Goal: Complete application form

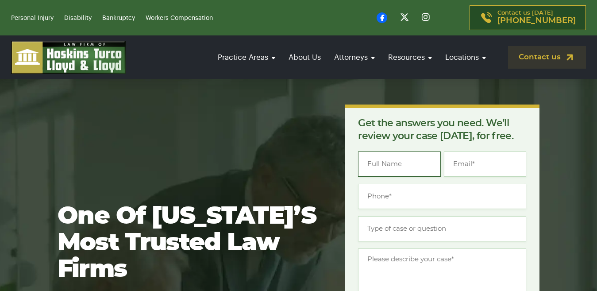
drag, startPoint x: 385, startPoint y: 160, endPoint x: 392, endPoint y: 176, distance: 18.0
click at [392, 176] on input "Name *" at bounding box center [399, 163] width 82 height 25
type input "[PERSON_NAME]"
type input "[EMAIL_ADDRESS][DOMAIN_NAME]"
type input "[PHONE_NUMBER]"
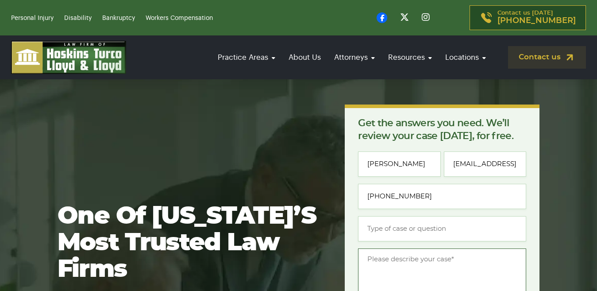
click at [410, 273] on textarea "Message *" at bounding box center [442, 284] width 168 height 73
paste textarea "Re: SEO Report Hello Good Morning, I was checking your website and see you have…"
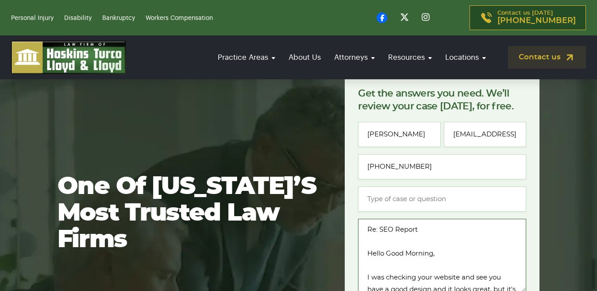
scroll to position [228, 0]
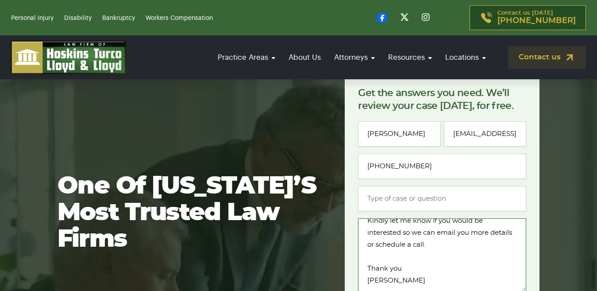
type textarea "Re: SEO Report Hello Good Morning, I was checking your website and see you have…"
click at [425, 190] on input "Type of case or question *" at bounding box center [442, 198] width 168 height 25
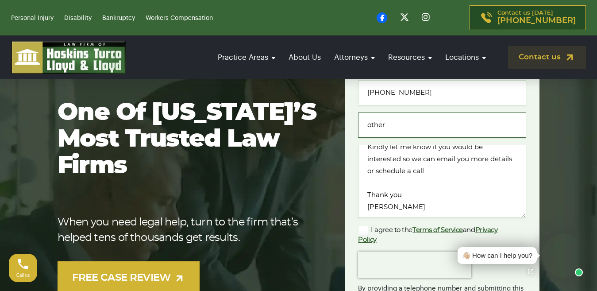
scroll to position [163, 0]
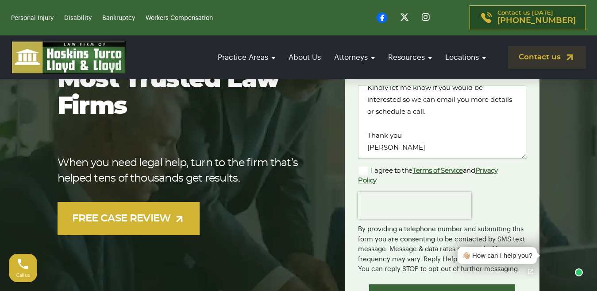
type input "other"
click at [399, 169] on label "I agree to the Terms of Service and Privacy Policy" at bounding box center [435, 174] width 154 height 19
click at [0, 0] on input "I agree to the Terms of Service and Privacy Policy" at bounding box center [0, 0] width 0 height 0
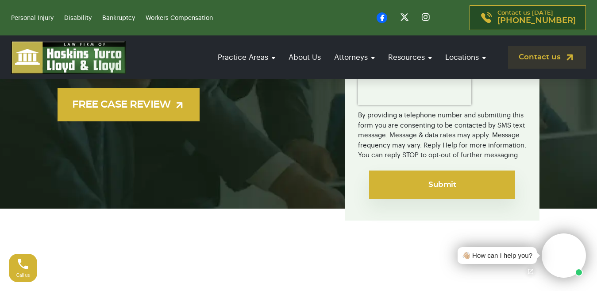
scroll to position [296, 0]
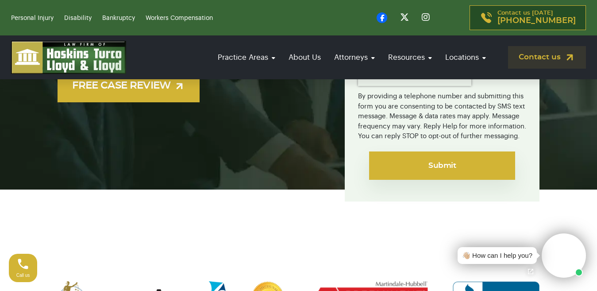
click at [433, 171] on input "Submit" at bounding box center [442, 165] width 146 height 28
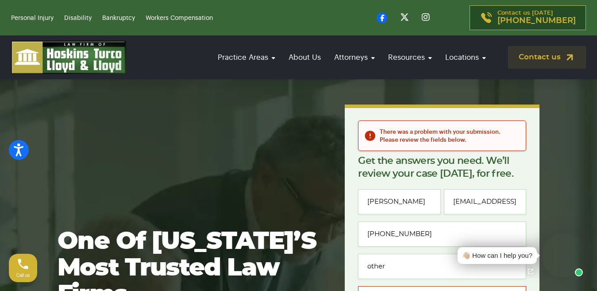
scroll to position [221, 0]
